Goal: Transaction & Acquisition: Find contact information

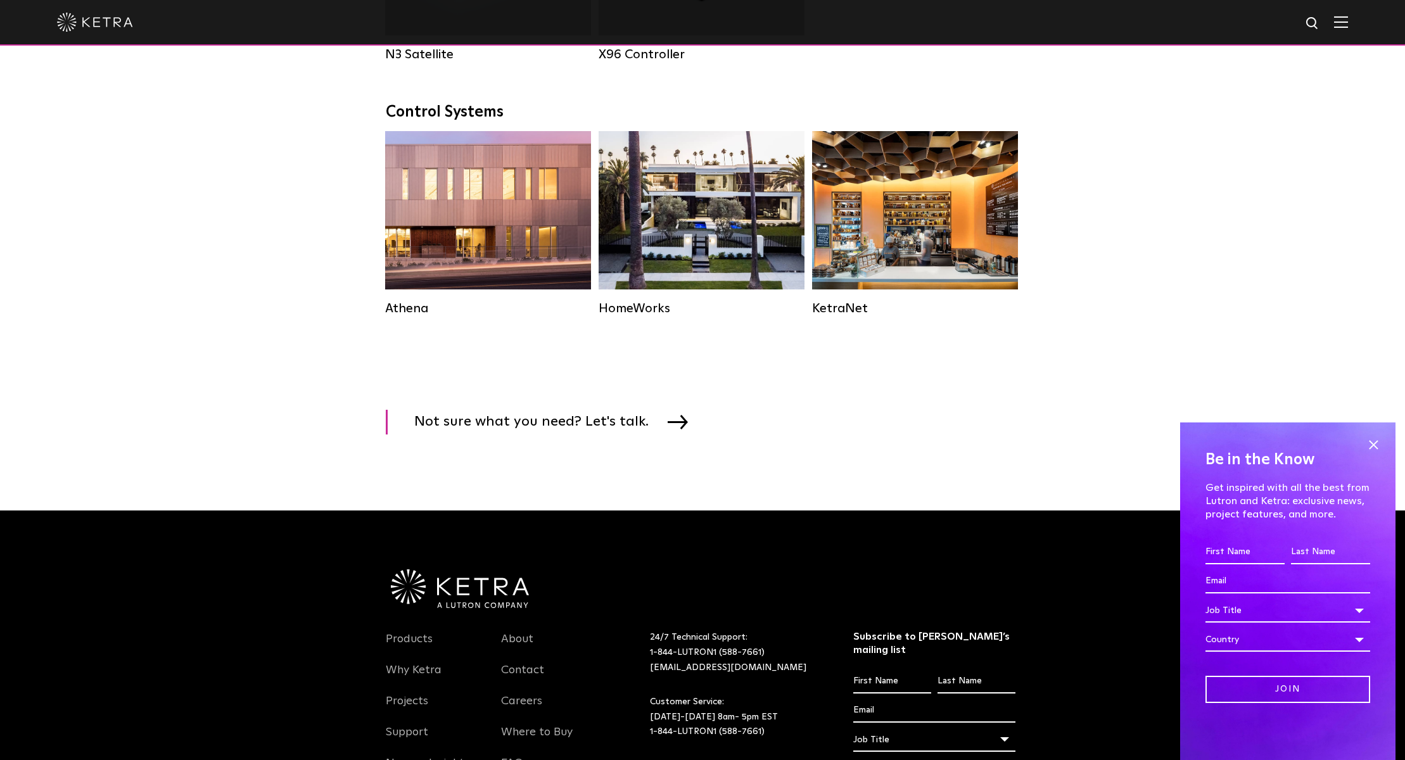
scroll to position [1819, 0]
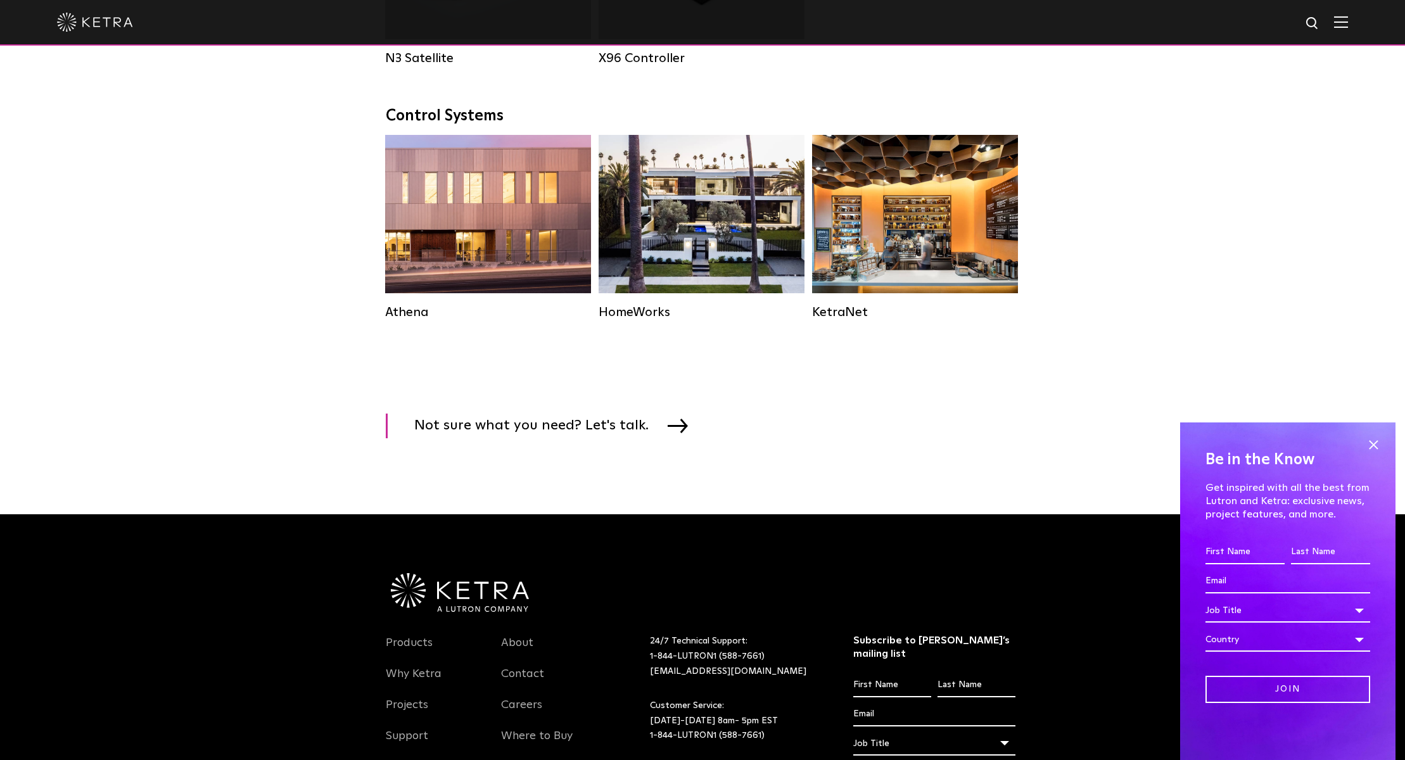
click at [1278, 550] on input "First name *" at bounding box center [1244, 552] width 79 height 24
type input "[PERSON_NAME]"
type input "Hilt"
type input "[EMAIL_ADDRESS][DOMAIN_NAME]"
click at [1260, 610] on div "Job Title" at bounding box center [1287, 610] width 165 height 24
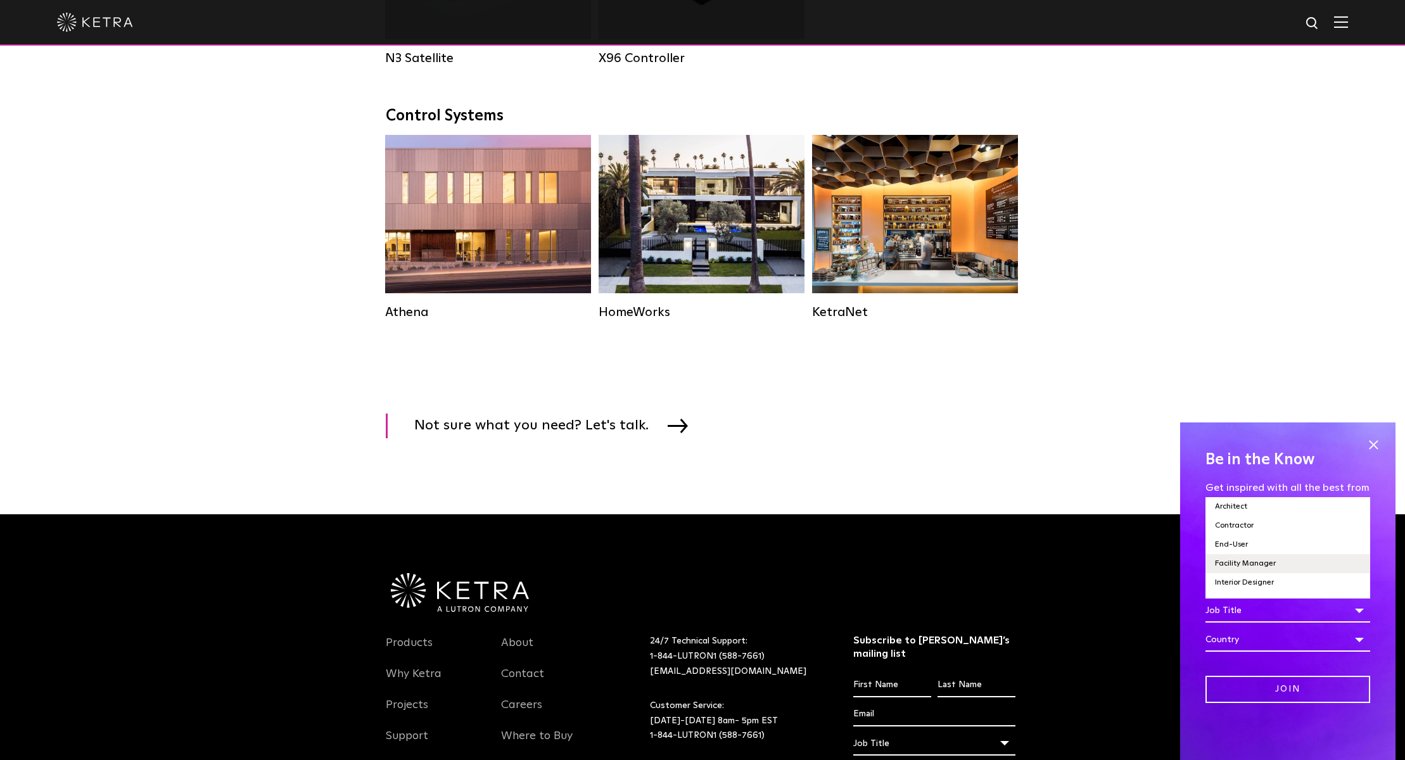
click at [1249, 564] on li "Facility Manager" at bounding box center [1287, 563] width 165 height 19
select select "Facility Manager"
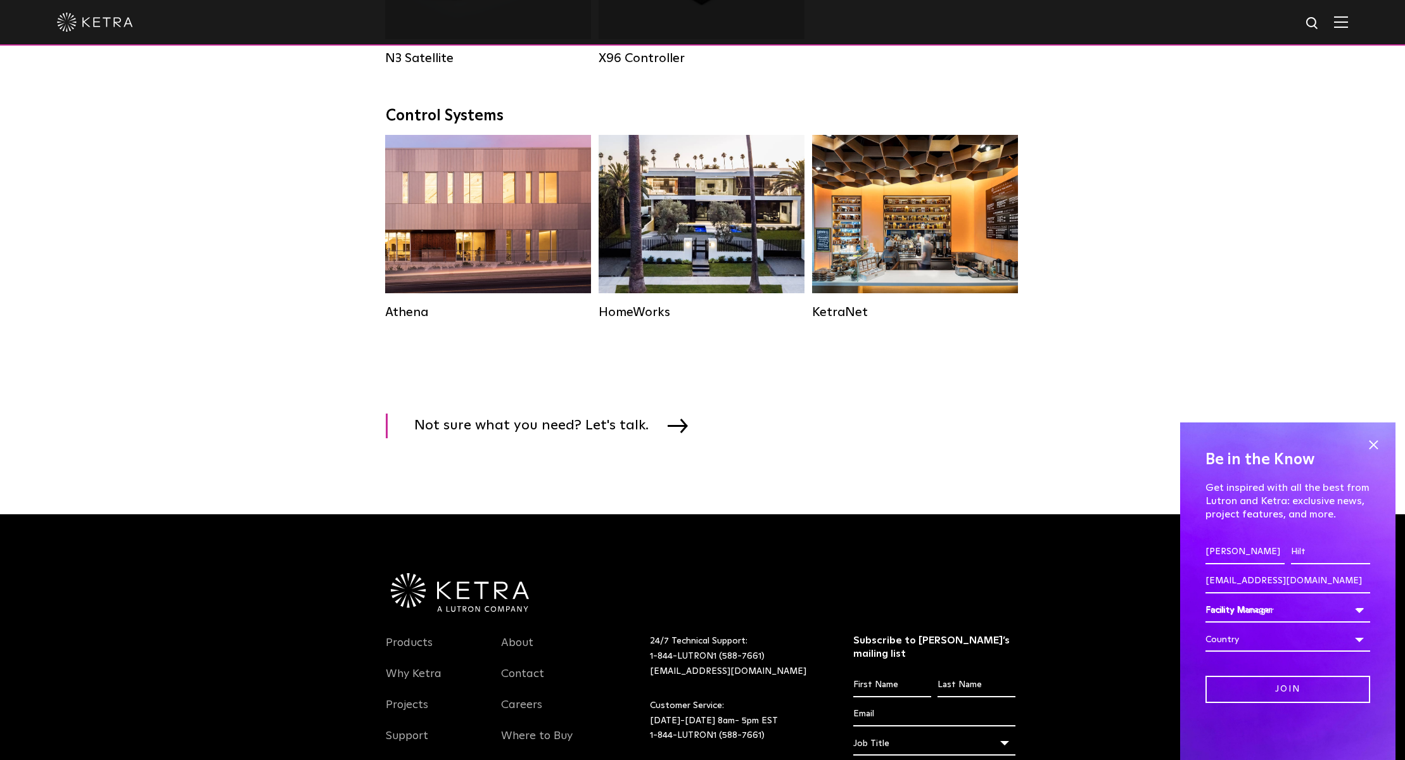
click at [1243, 638] on div "Country" at bounding box center [1287, 640] width 165 height 24
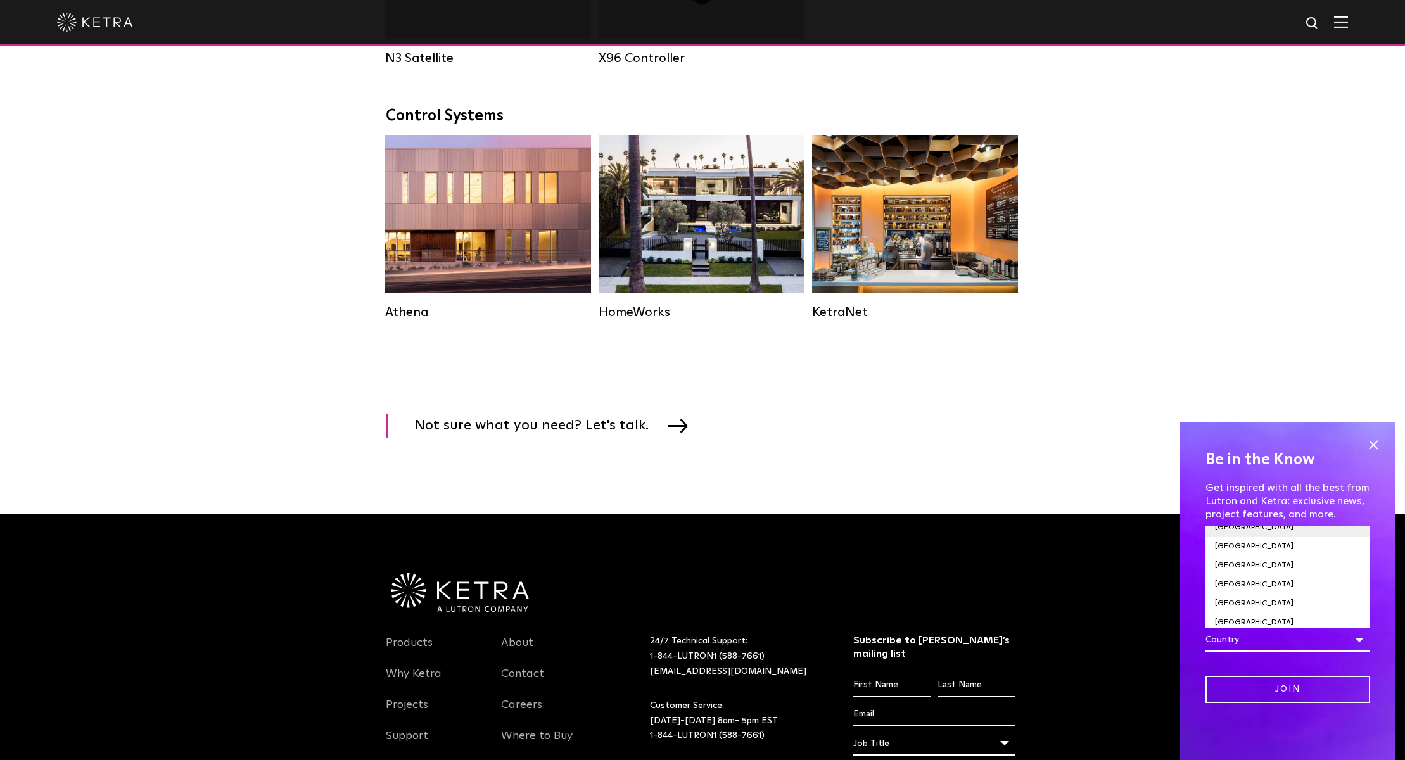
scroll to position [4365, 0]
click at [1214, 561] on li "[GEOGRAPHIC_DATA]" at bounding box center [1287, 570] width 165 height 19
select select "[GEOGRAPHIC_DATA]"
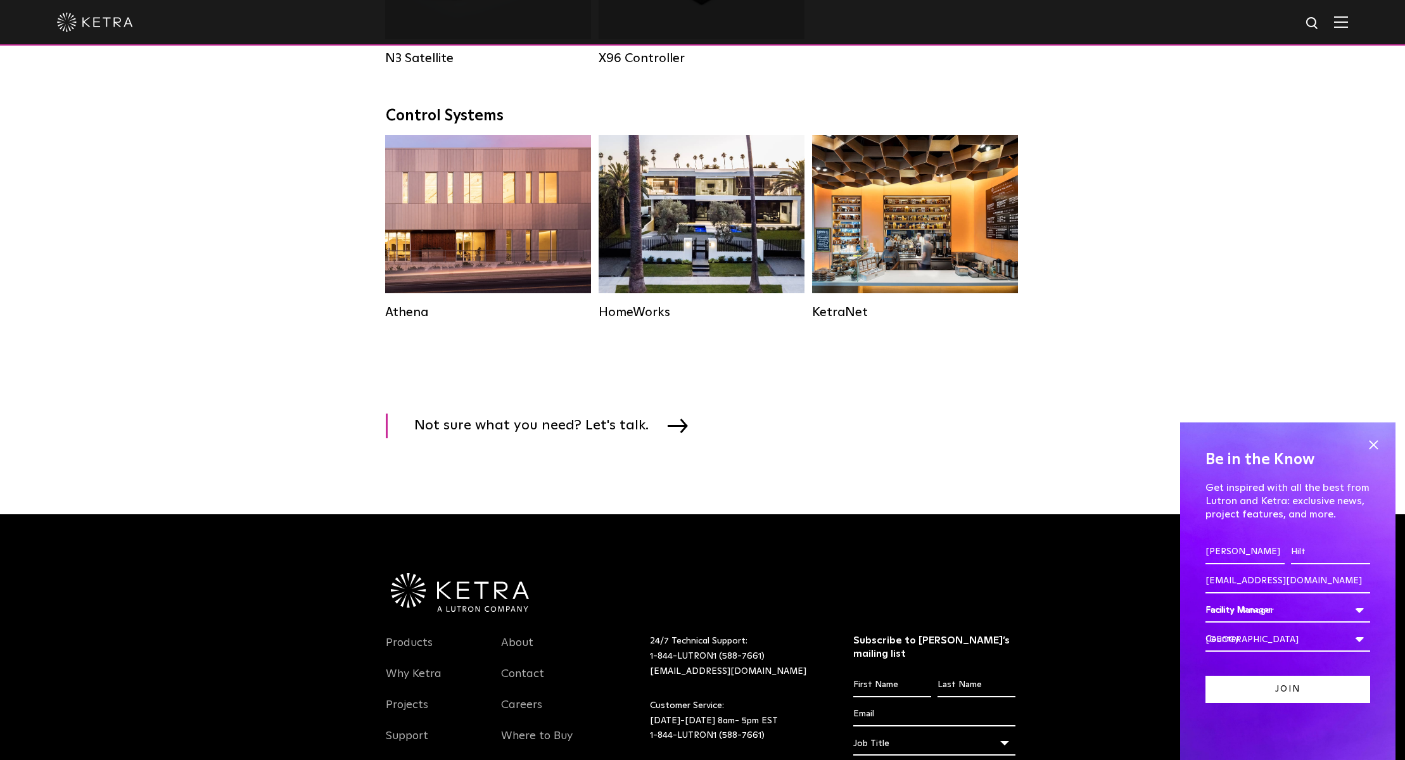
click at [1287, 693] on input "Join" at bounding box center [1287, 689] width 165 height 27
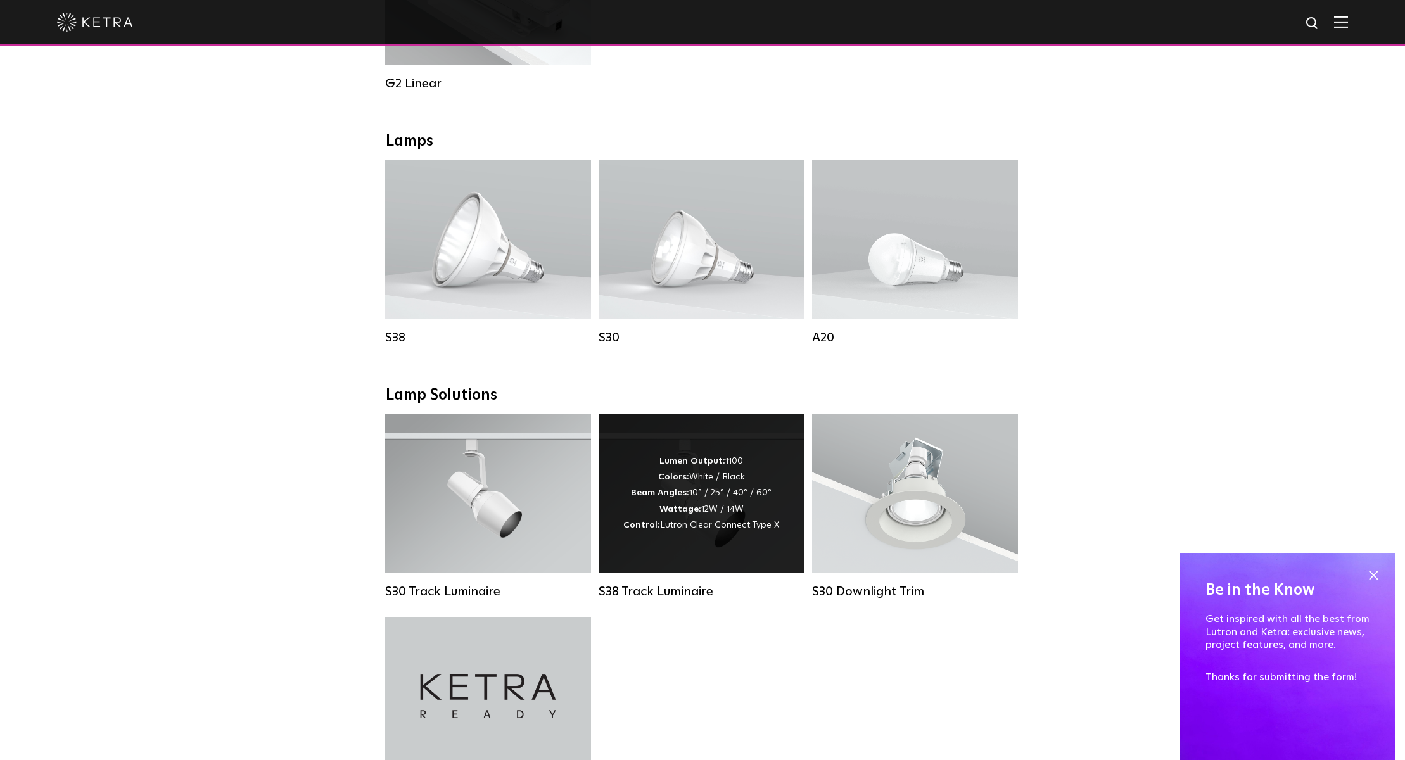
scroll to position [831, 0]
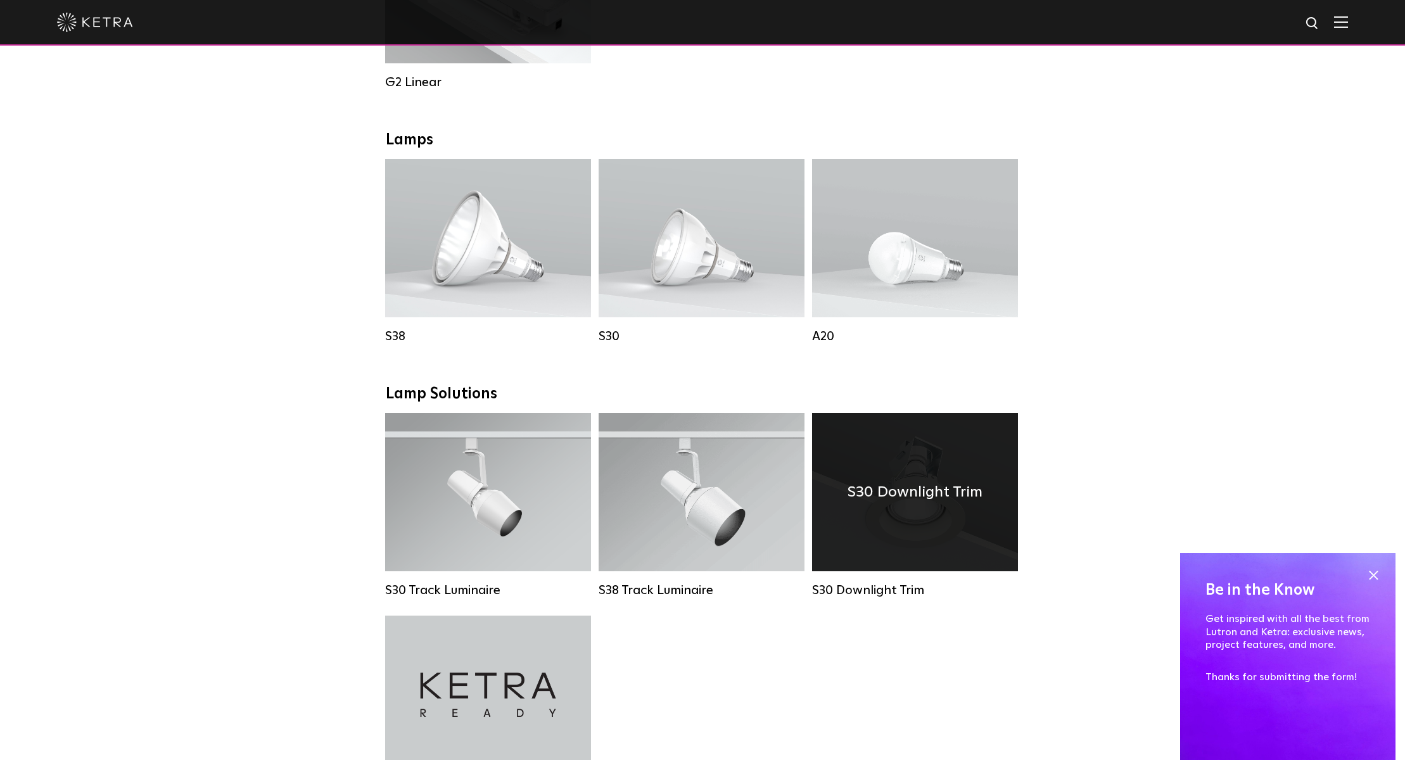
click at [897, 538] on div "S30 Downlight Trim" at bounding box center [915, 492] width 206 height 158
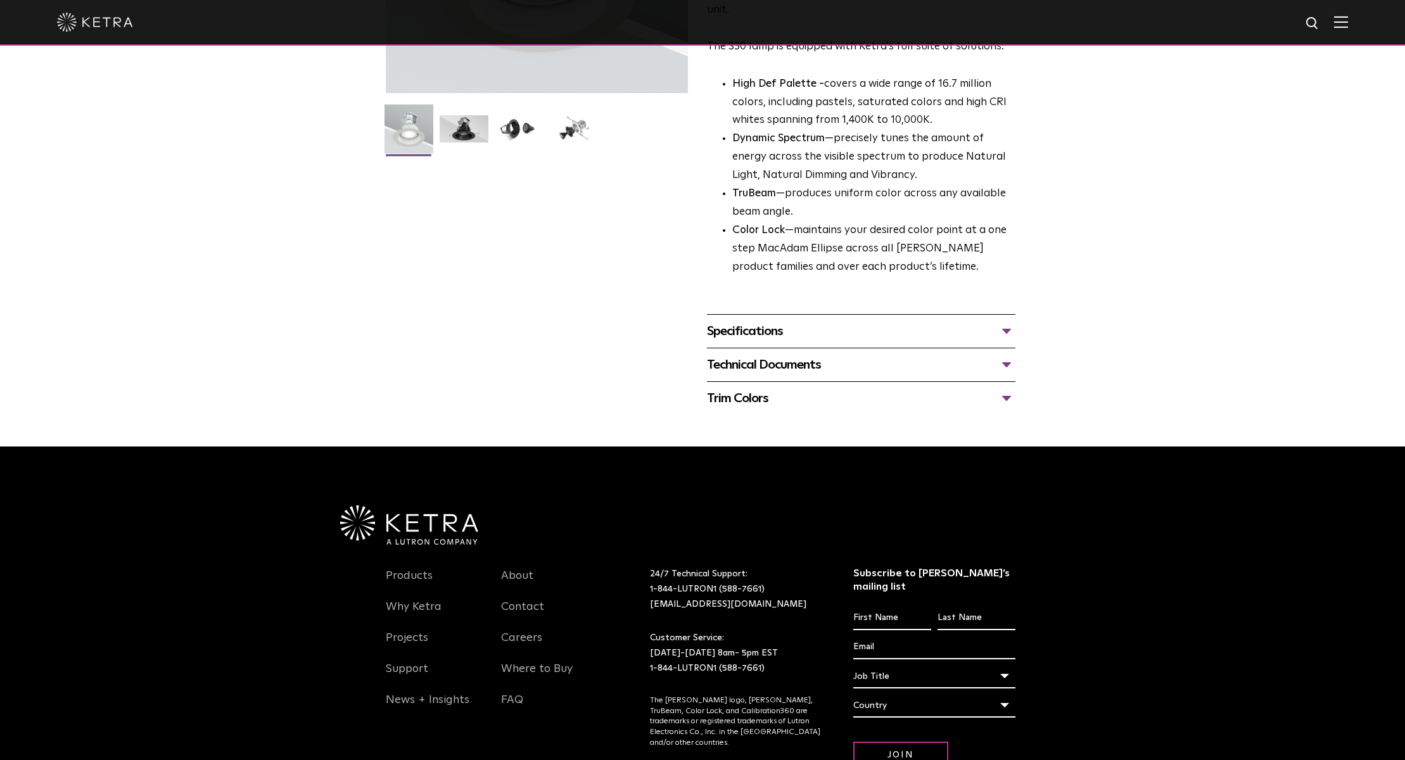
scroll to position [304, 0]
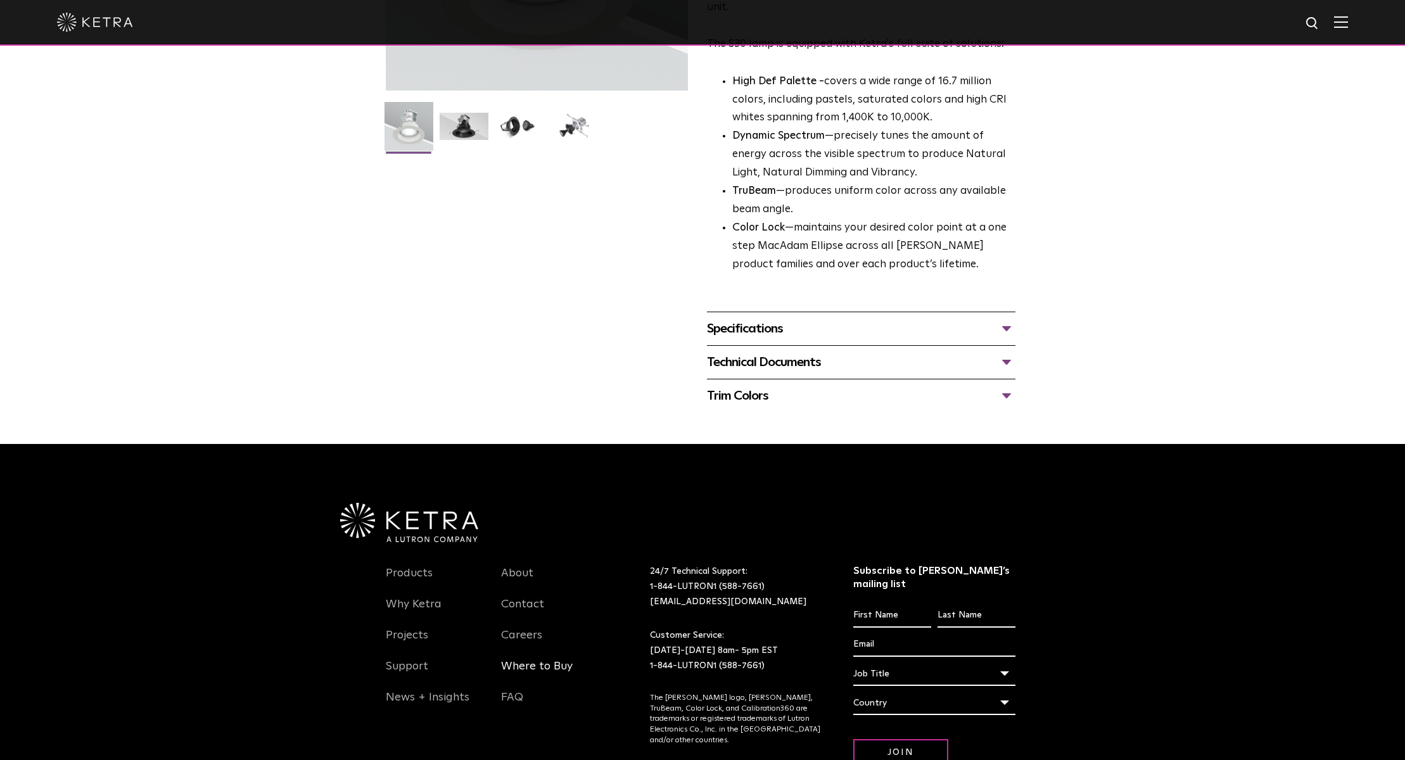
click at [550, 659] on link "Where to Buy" at bounding box center [537, 673] width 72 height 29
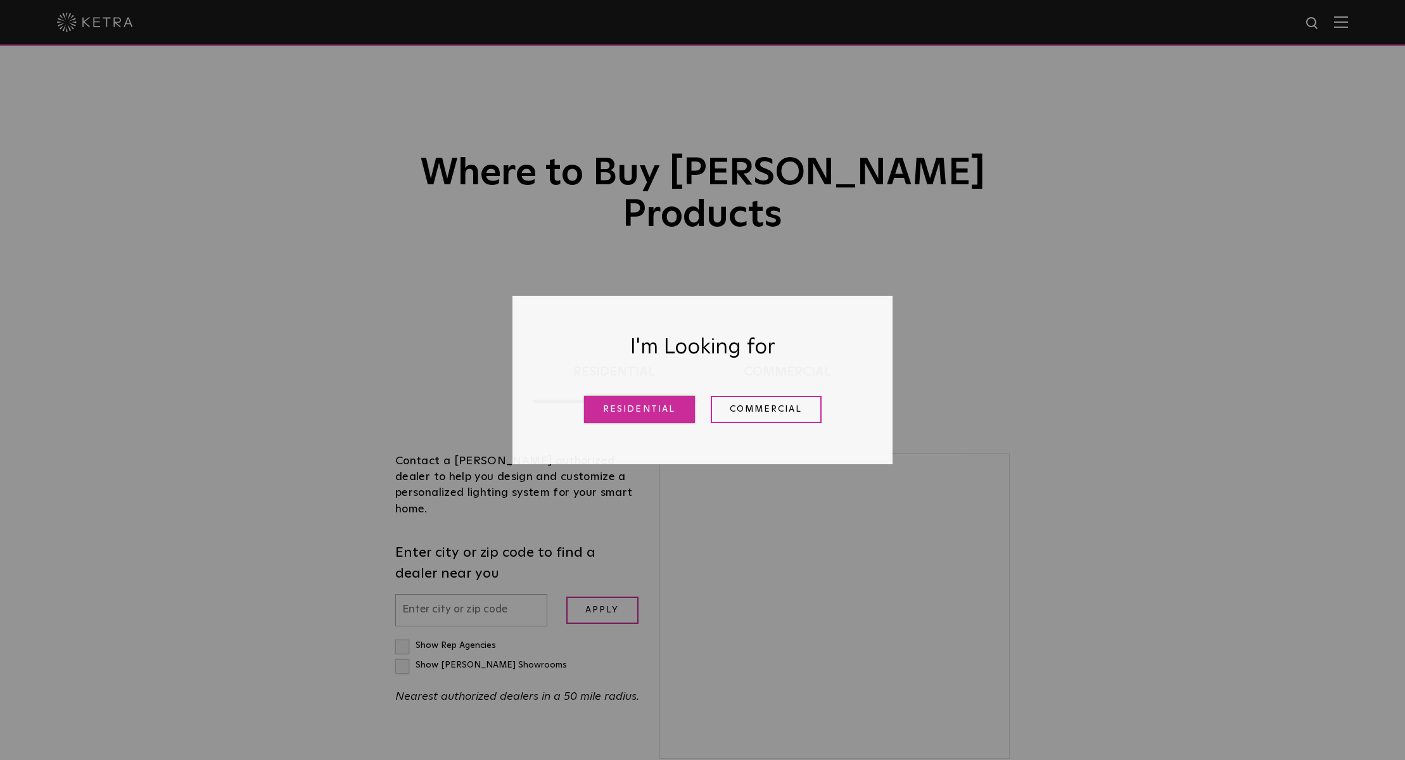
click at [645, 413] on link "Residential" at bounding box center [639, 409] width 111 height 27
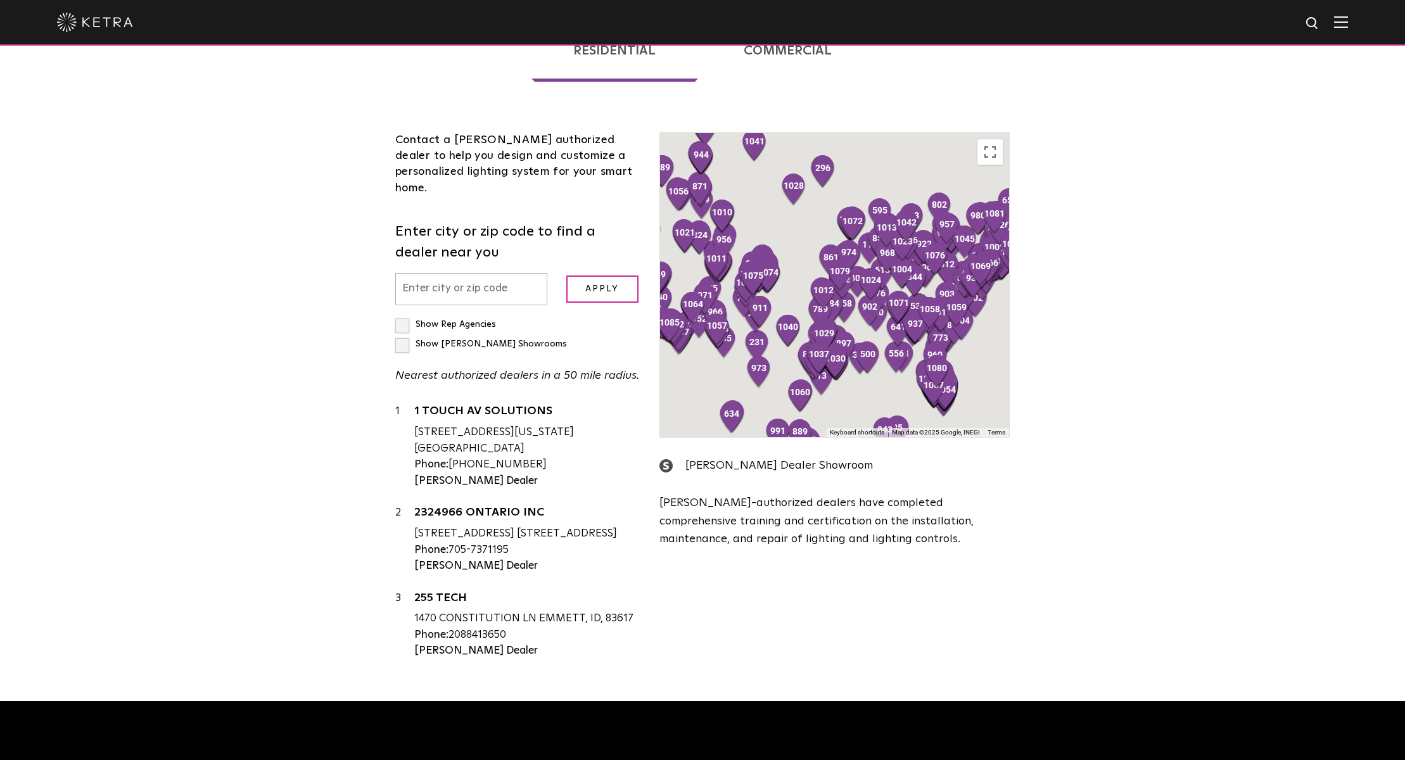
scroll to position [323, 0]
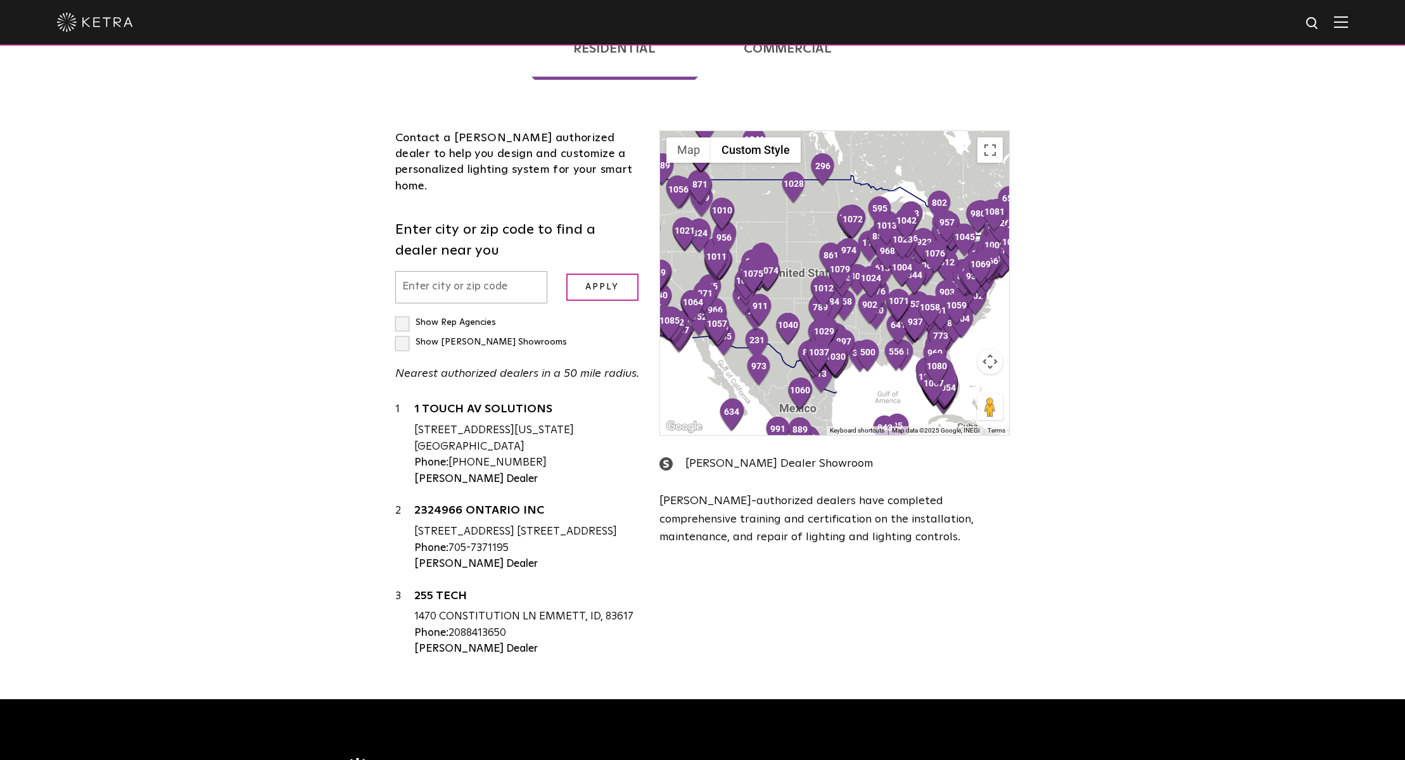
click at [419, 271] on input "text" at bounding box center [471, 287] width 152 height 32
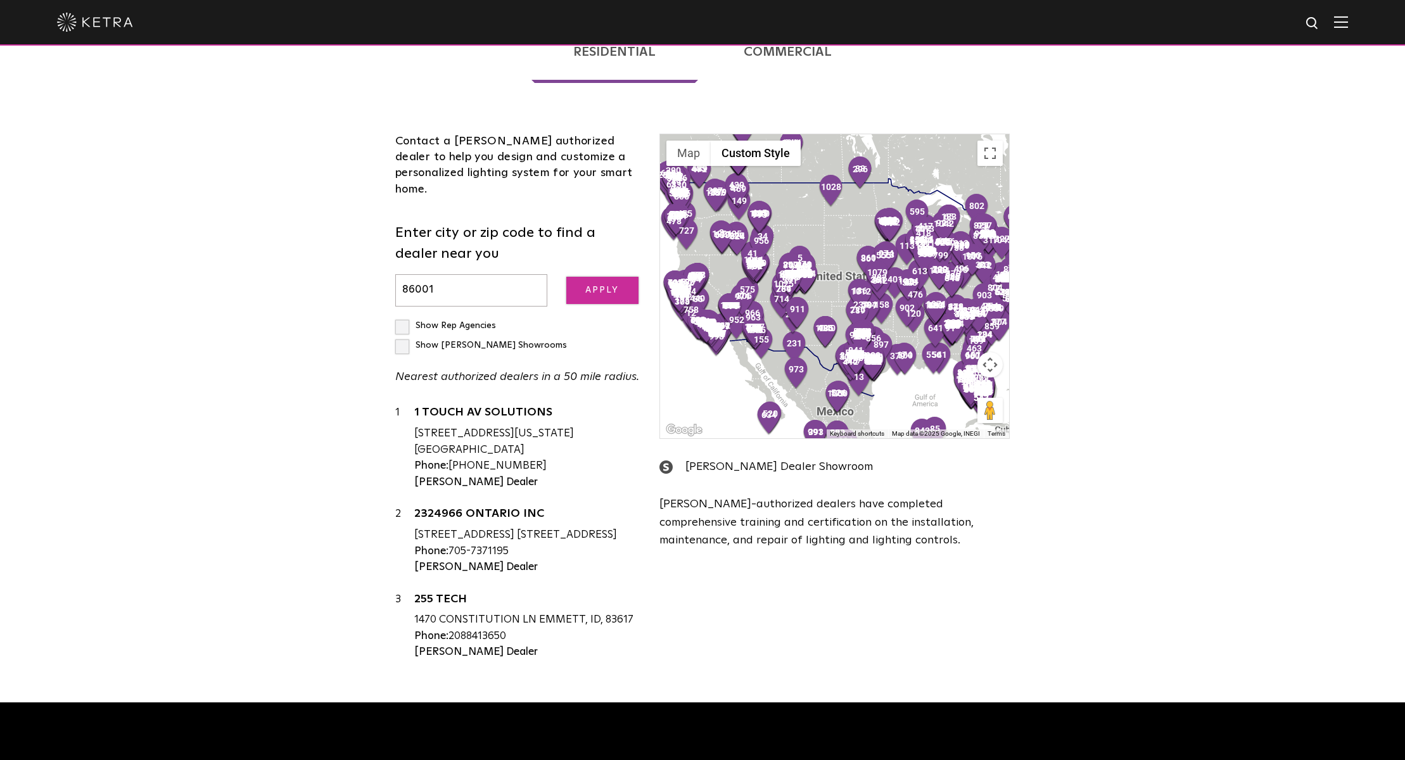
click at [582, 277] on input "Apply" at bounding box center [602, 290] width 72 height 27
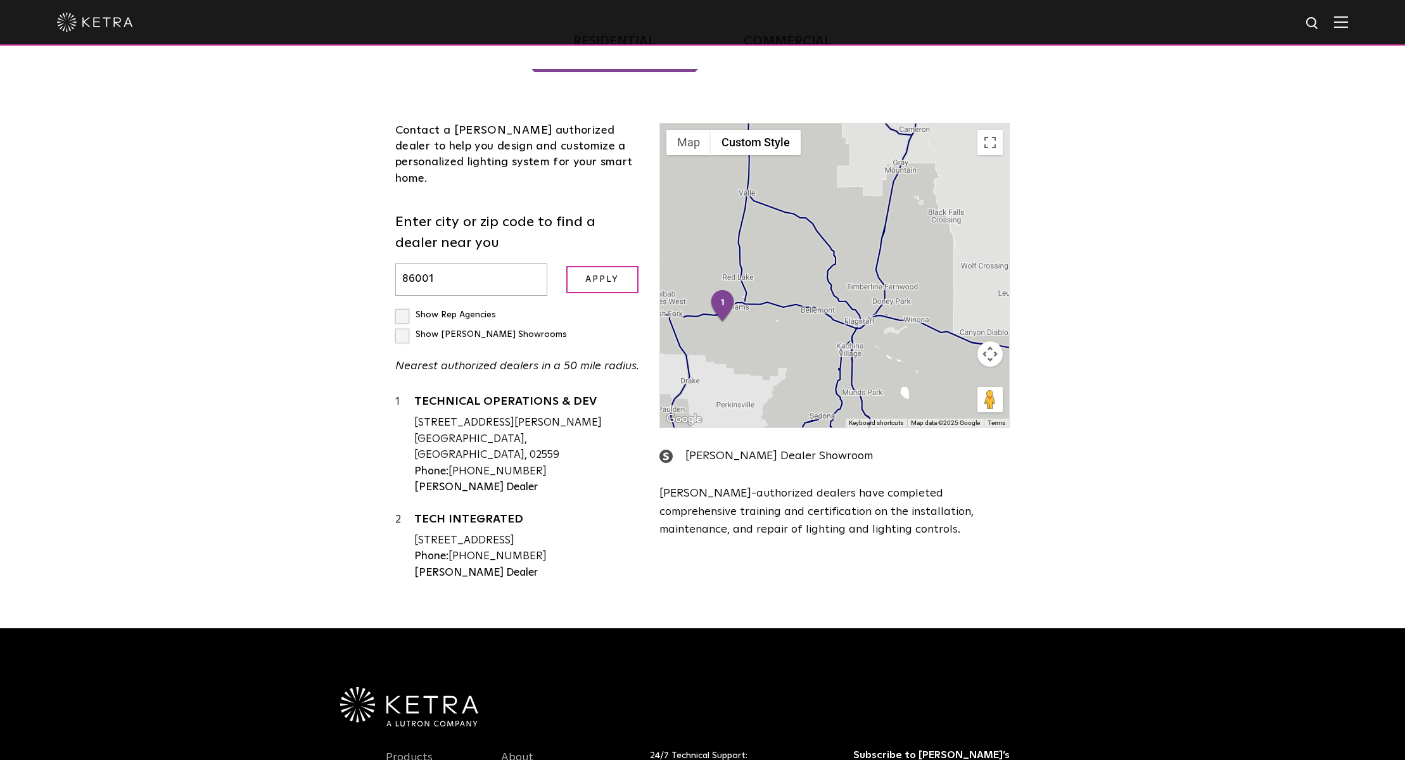
scroll to position [329, 0]
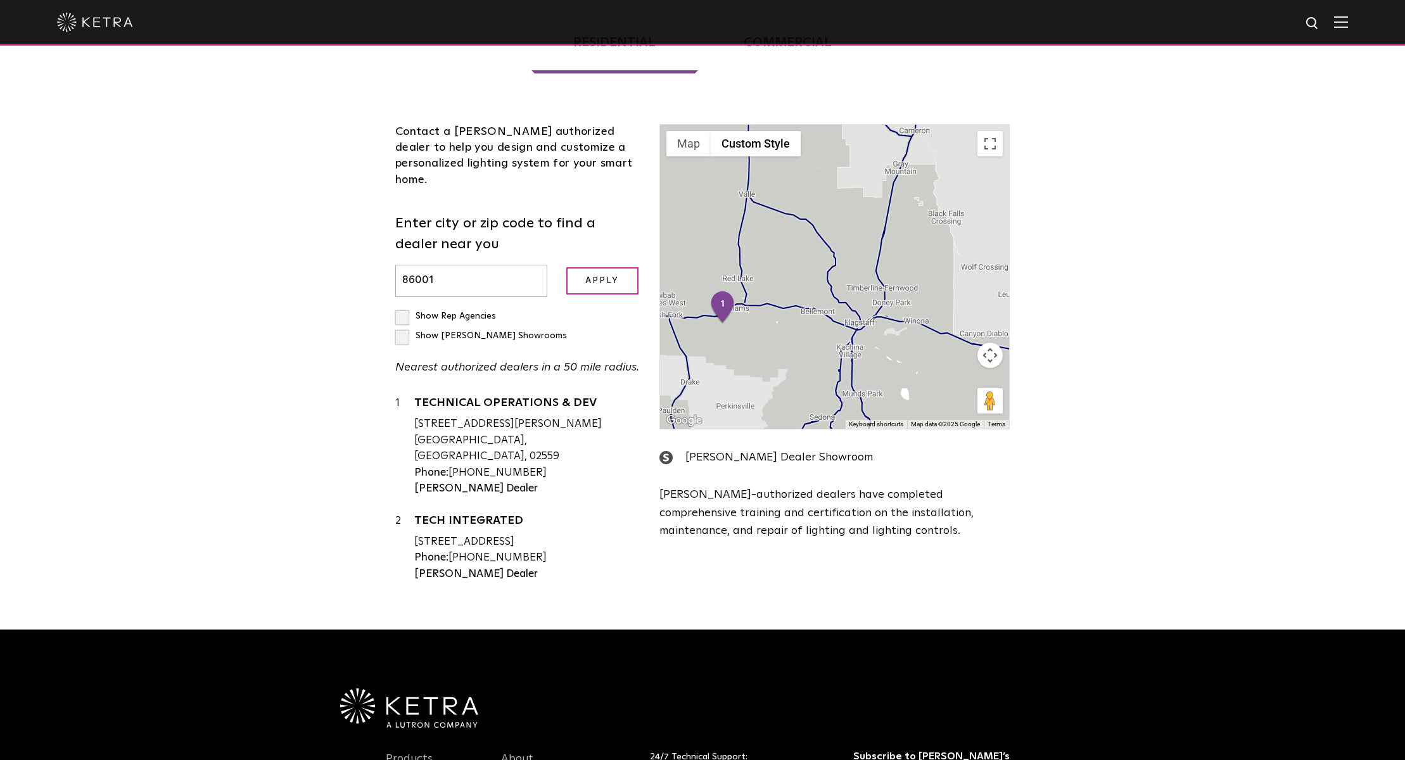
click at [439, 265] on input "86001" at bounding box center [471, 281] width 152 height 32
type input "86336"
click at [595, 267] on input "Apply" at bounding box center [602, 280] width 72 height 27
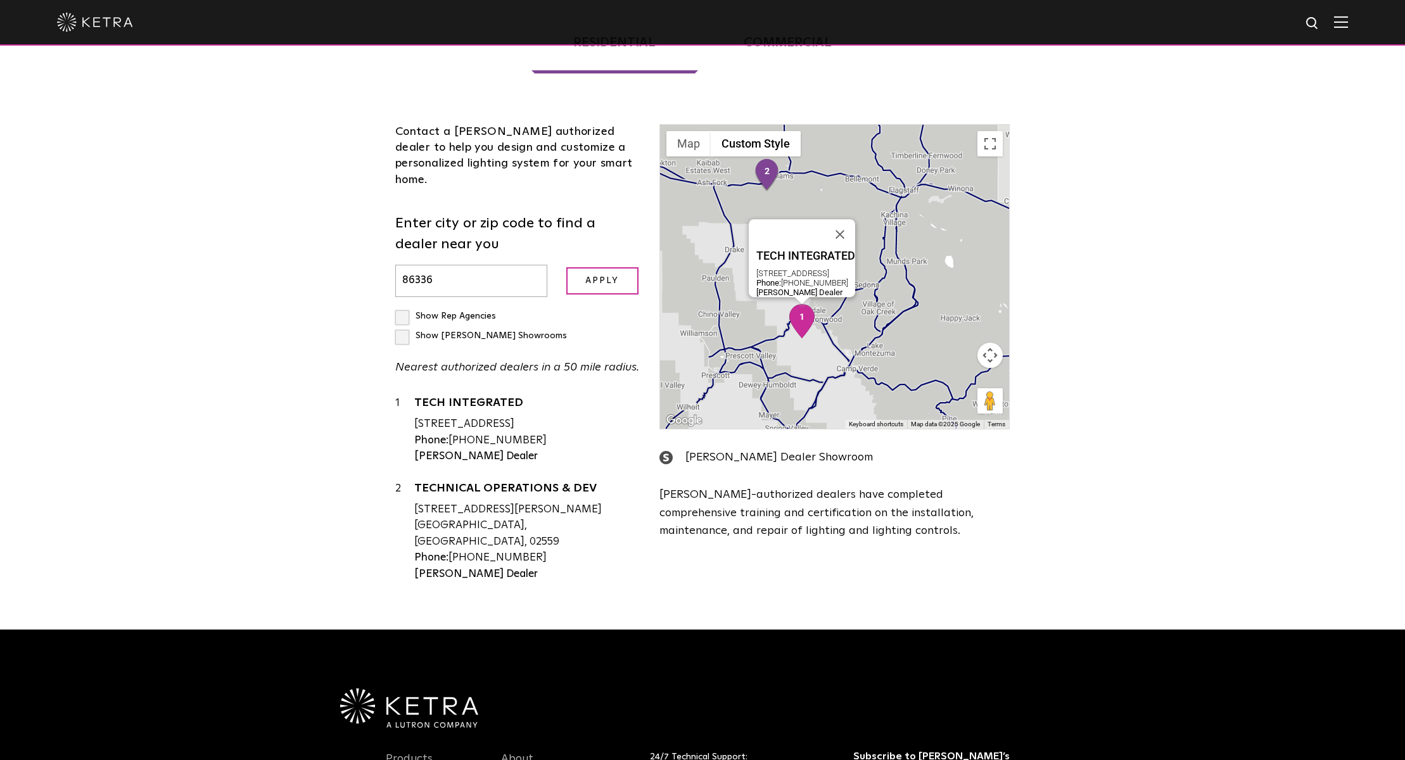
click at [469, 416] on div "[STREET_ADDRESS]" at bounding box center [527, 424] width 226 height 16
click at [472, 397] on link "TECH INTEGRATED" at bounding box center [527, 405] width 226 height 16
